Goal: Find specific page/section: Find specific page/section

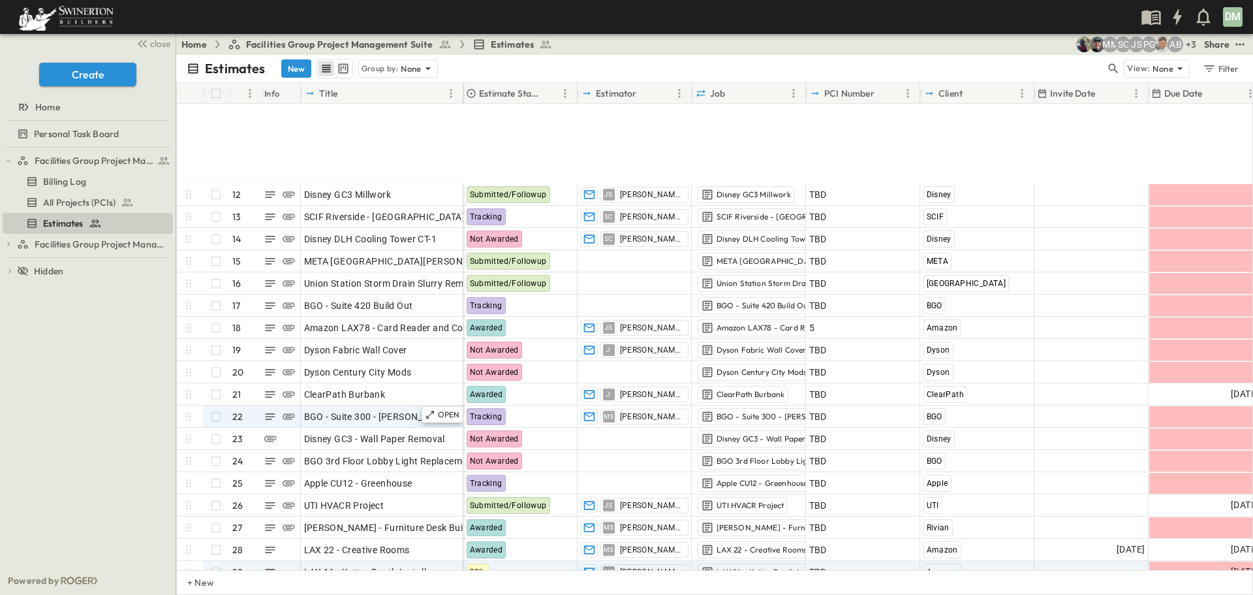
scroll to position [326, 0]
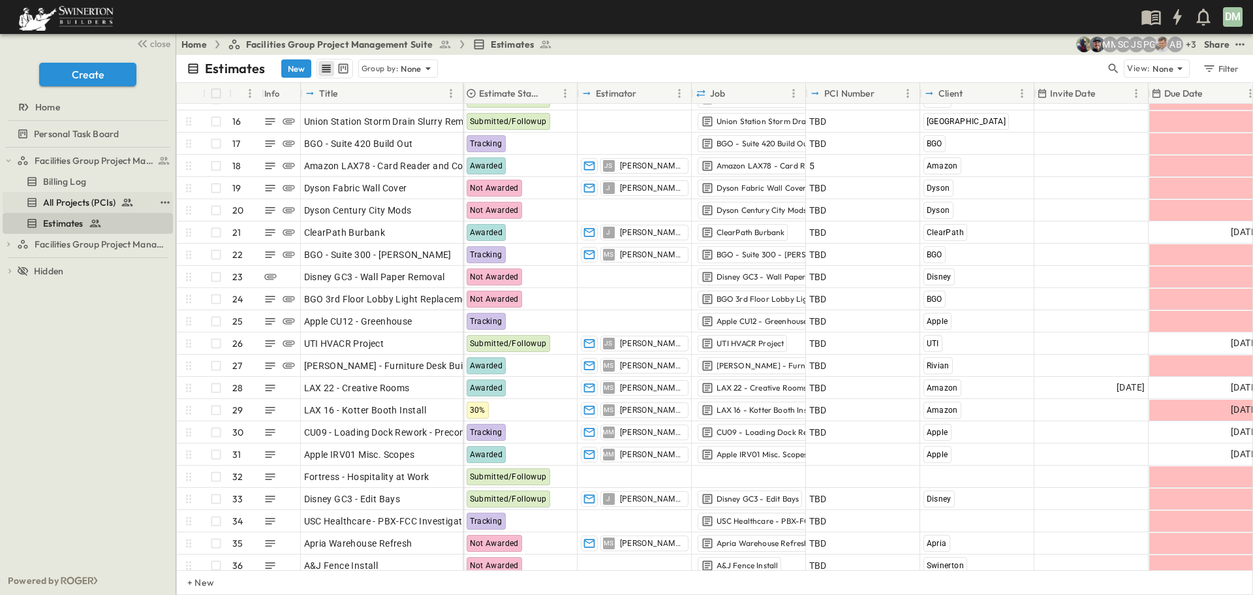
click at [97, 199] on span "All Projects (PCIs)" at bounding box center [79, 202] width 72 height 13
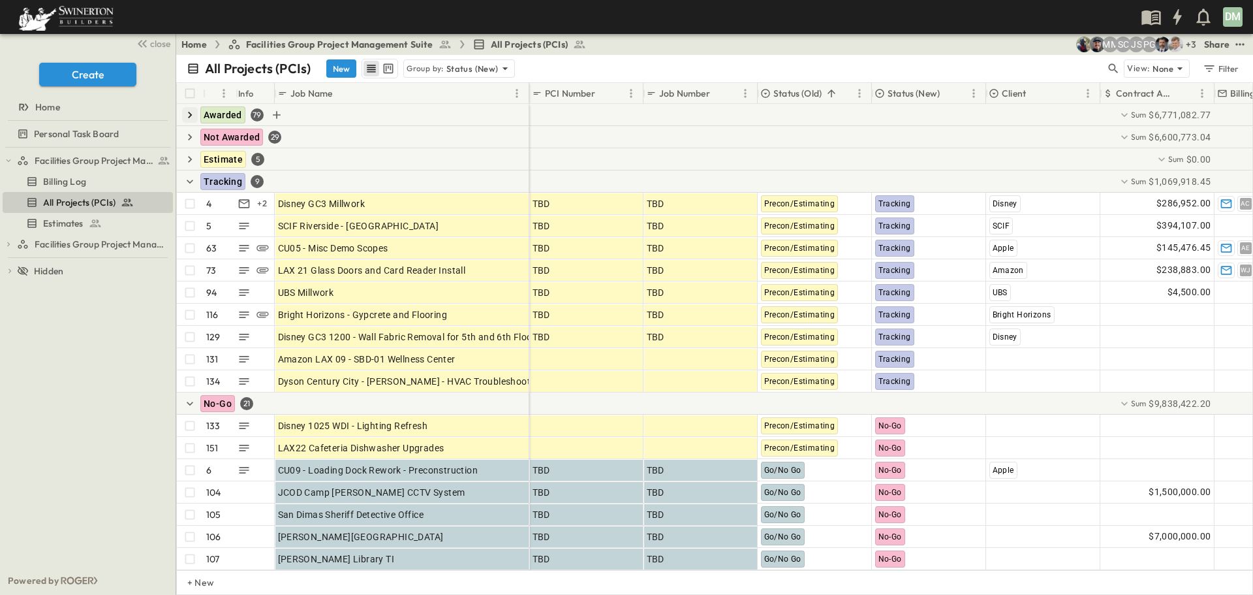
click at [192, 114] on icon "button" at bounding box center [189, 114] width 13 height 13
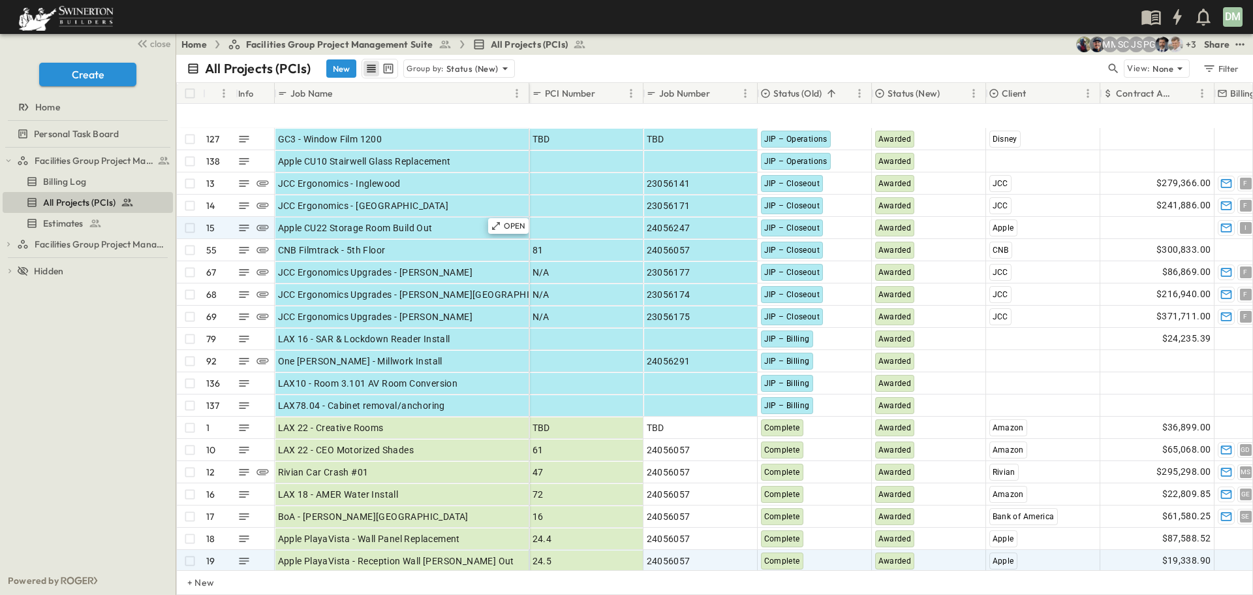
scroll to position [326, 0]
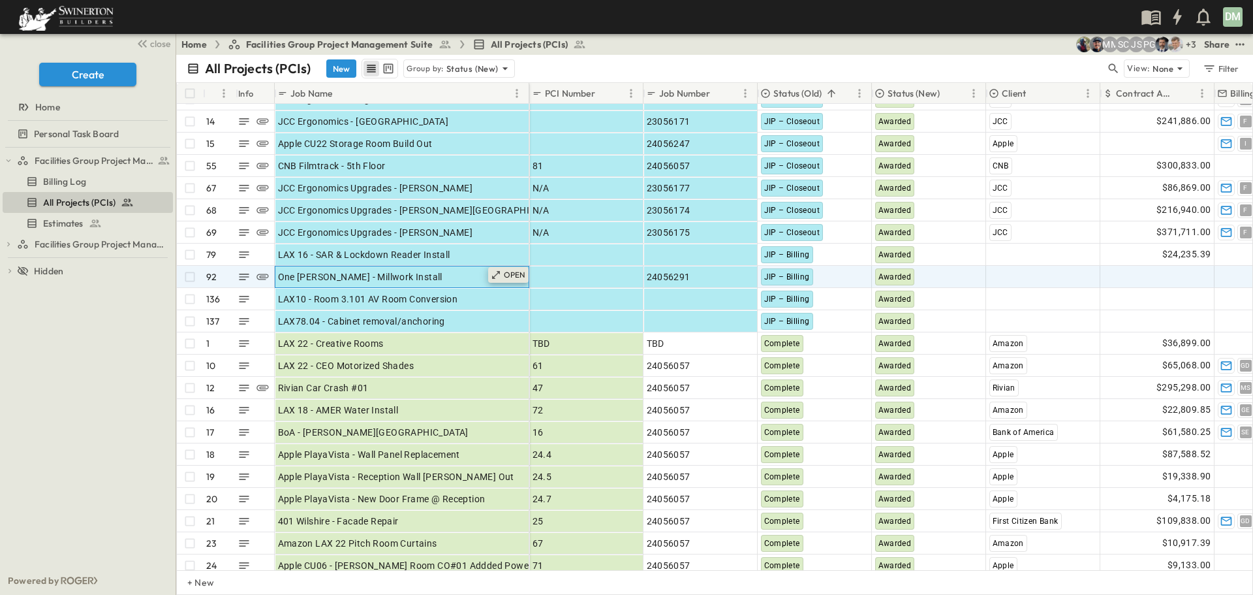
click at [514, 277] on p "OPEN" at bounding box center [515, 275] width 22 height 10
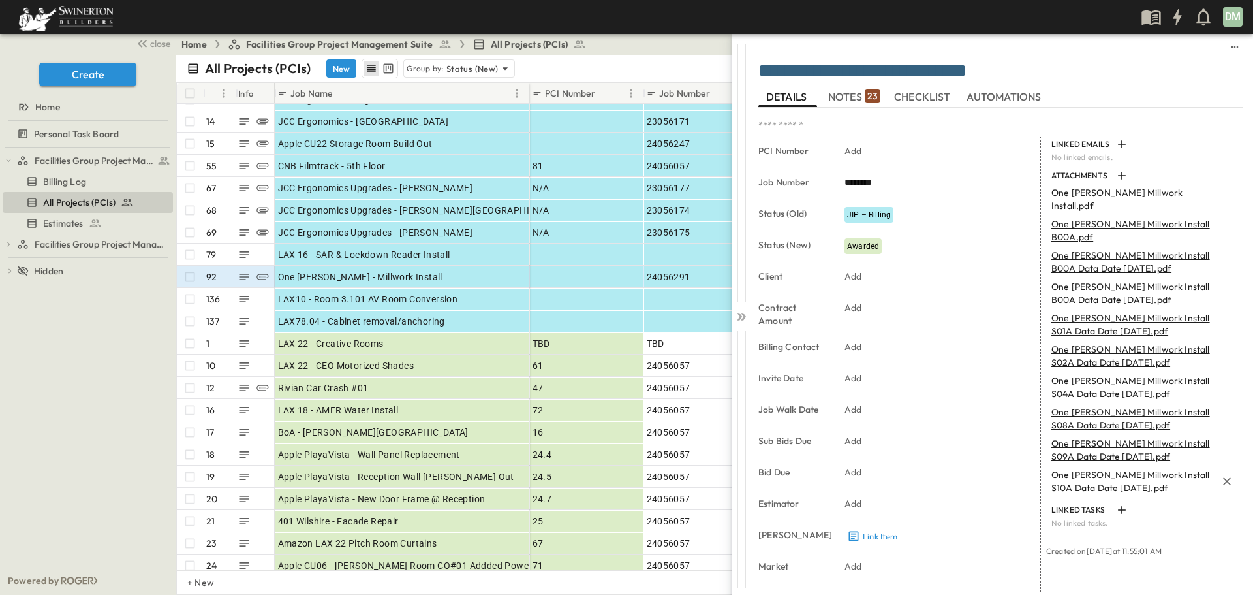
click at [1101, 468] on p "One [PERSON_NAME] Millwork Install S10A Data Date [DATE].pdf" at bounding box center [1134, 481] width 165 height 26
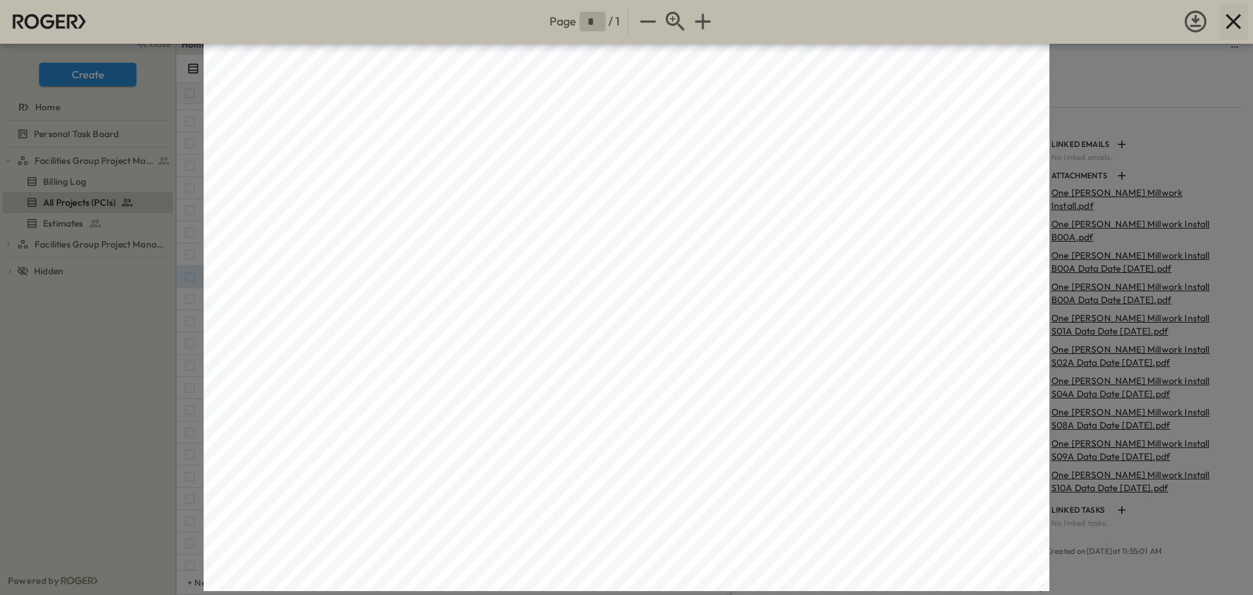
click at [1236, 19] on icon "button" at bounding box center [1233, 21] width 15 height 15
